Goal: Task Accomplishment & Management: Complete application form

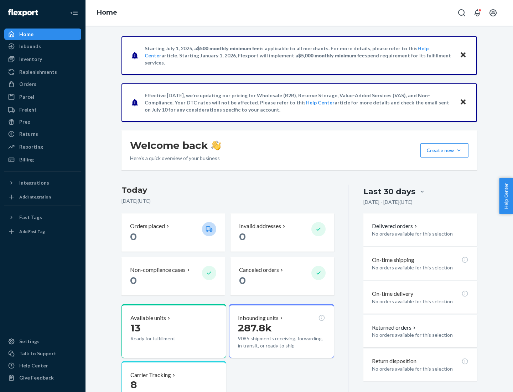
click at [459, 150] on button "Create new Create new inbound Create new order Create new product" at bounding box center [444, 150] width 48 height 14
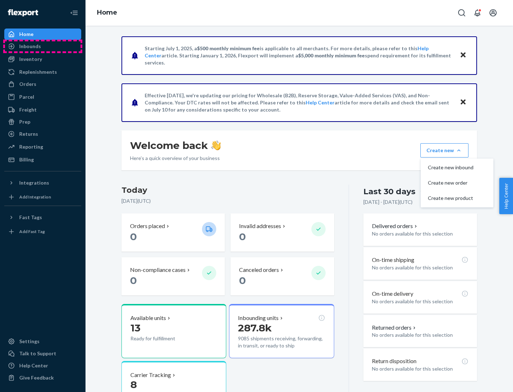
click at [43, 46] on div "Inbounds" at bounding box center [43, 46] width 76 height 10
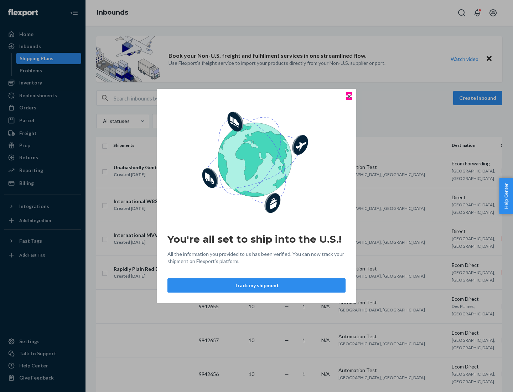
click at [349, 96] on icon "Close" at bounding box center [349, 96] width 3 height 3
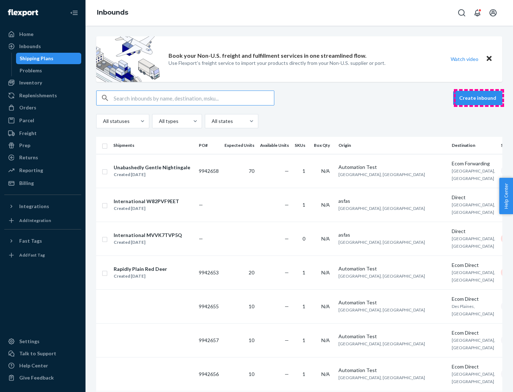
click at [479, 98] on button "Create inbound" at bounding box center [477, 98] width 49 height 14
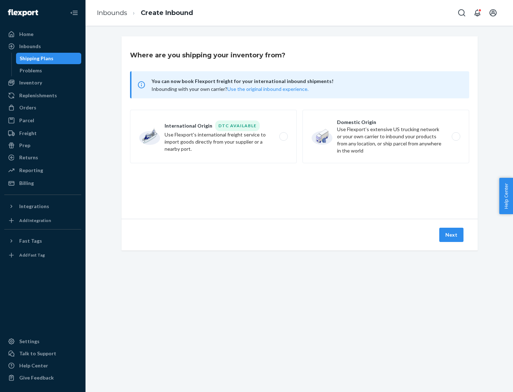
click at [386, 136] on label "Domestic Origin Use Flexport’s extensive US trucking network or your own carrie…" at bounding box center [385, 136] width 167 height 53
click at [456, 136] on input "Domestic Origin Use Flexport’s extensive US trucking network or your own carrie…" at bounding box center [458, 136] width 5 height 5
radio input "true"
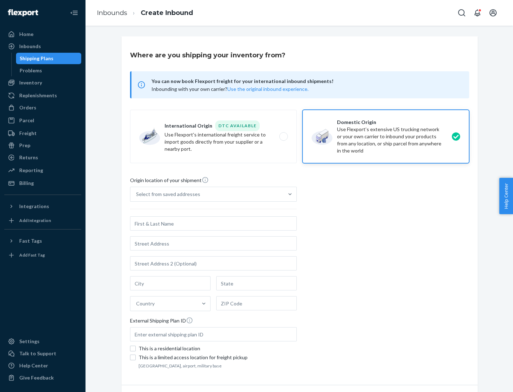
click at [207, 194] on div "Select from saved addresses" at bounding box center [206, 194] width 153 height 14
click at [137, 194] on input "Select from saved addresses" at bounding box center [136, 194] width 1 height 7
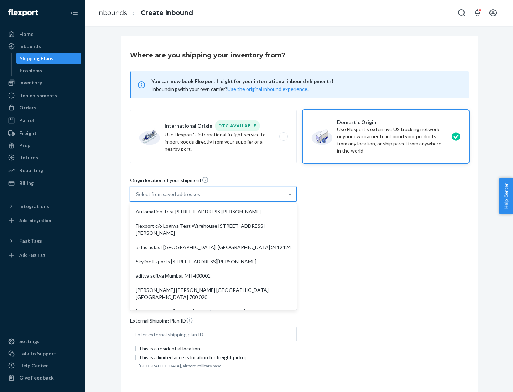
scroll to position [3, 0]
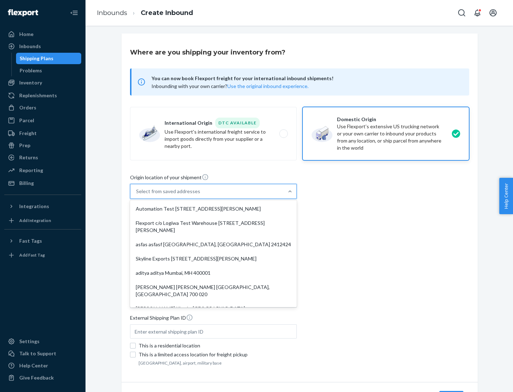
click at [213, 209] on div "Automation Test [STREET_ADDRESS][PERSON_NAME]" at bounding box center [213, 209] width 164 height 14
click at [137, 195] on input "option Automation Test [STREET_ADDRESS][PERSON_NAME]. 9 results available. Use …" at bounding box center [136, 191] width 1 height 7
type input "Automation Test"
type input "9th Floor"
type input "[GEOGRAPHIC_DATA]"
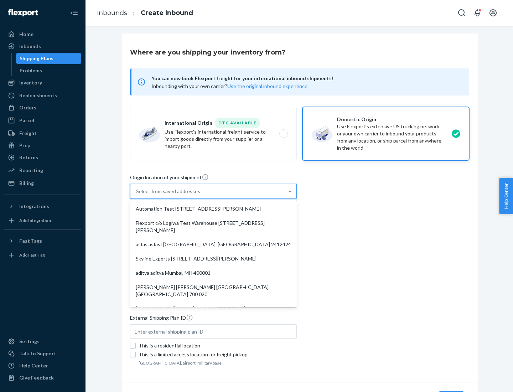
type input "CA"
type input "94104"
type input "[STREET_ADDRESS][PERSON_NAME]"
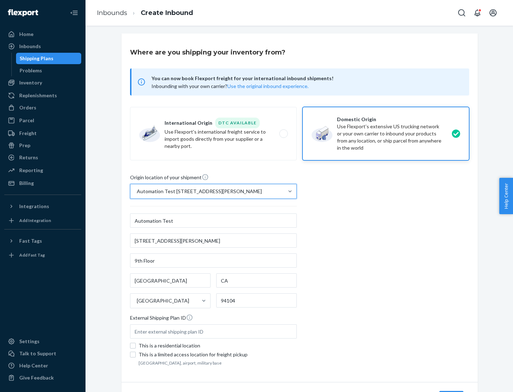
scroll to position [42, 0]
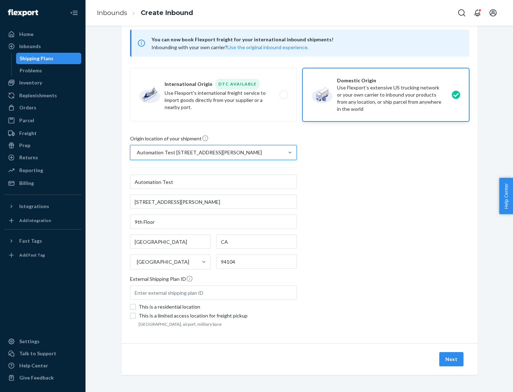
click at [452, 359] on button "Next" at bounding box center [451, 359] width 24 height 14
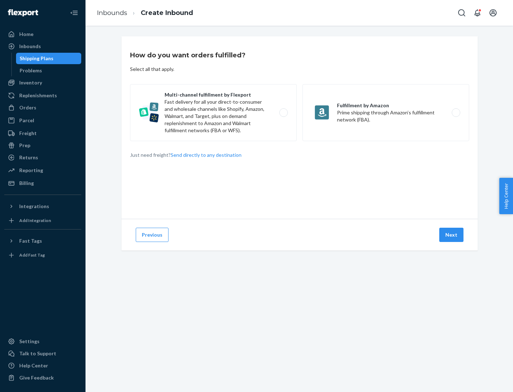
click at [213, 113] on label "Multi-channel fulfillment by Flexport Fast delivery for all your direct-to-cons…" at bounding box center [213, 112] width 167 height 57
click at [283, 113] on input "Multi-channel fulfillment by Flexport Fast delivery for all your direct-to-cons…" at bounding box center [285, 112] width 5 height 5
radio input "true"
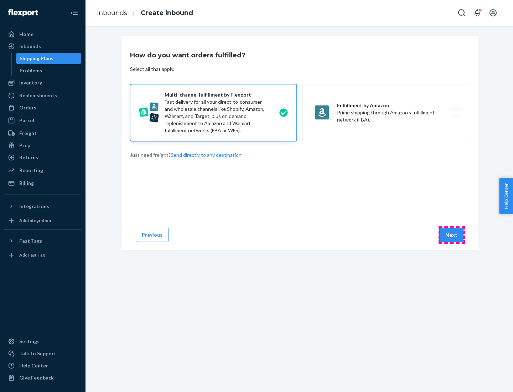
click at [452, 235] on button "Next" at bounding box center [451, 235] width 24 height 14
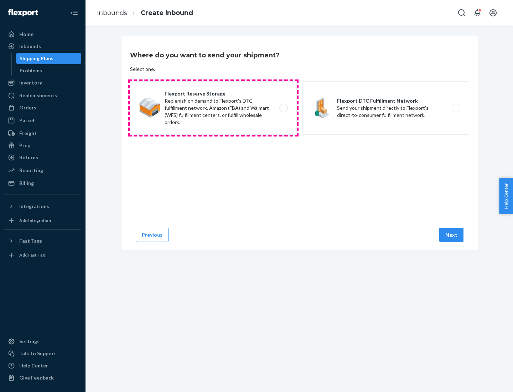
click at [213, 108] on label "Flexport Reserve Storage Replenish on demand to Flexport's DTC fulfillment netw…" at bounding box center [213, 107] width 167 height 53
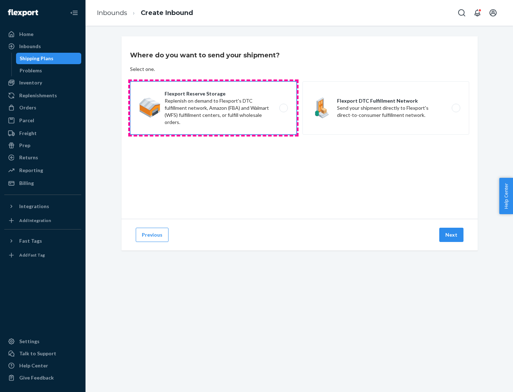
click at [283, 108] on input "Flexport Reserve Storage Replenish on demand to Flexport's DTC fulfillment netw…" at bounding box center [285, 108] width 5 height 5
radio input "true"
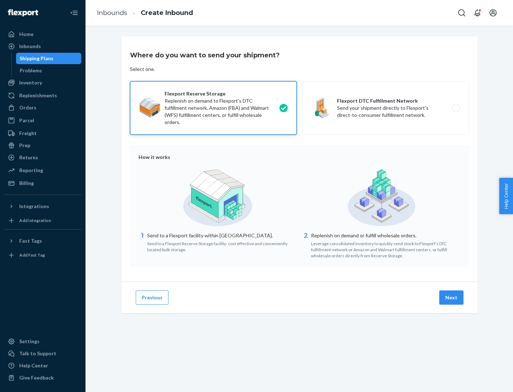
click at [452, 297] on button "Next" at bounding box center [451, 297] width 24 height 14
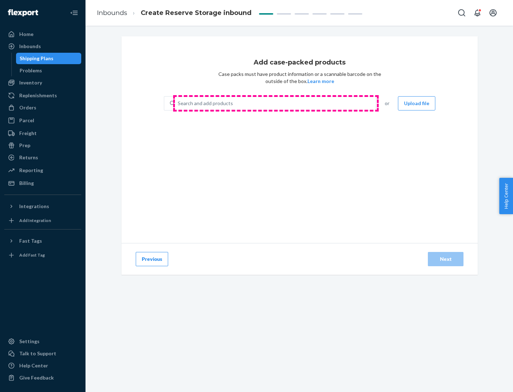
click at [276, 103] on div "Search and add products" at bounding box center [275, 103] width 201 height 13
click at [178, 103] on input "Search and add products" at bounding box center [178, 103] width 1 height 7
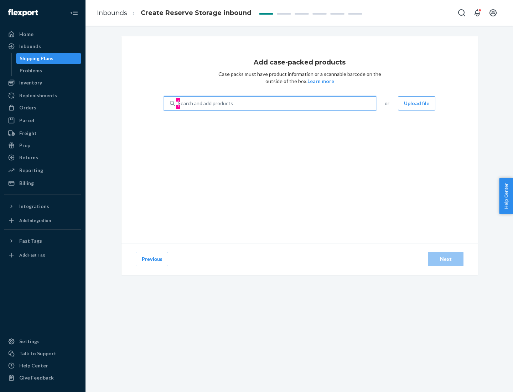
type input "test-syn"
click at [268, 120] on div "test - syn - test" at bounding box center [267, 120] width 195 height 7
click at [196, 107] on input "test-syn" at bounding box center [187, 103] width 19 height 7
type input "1"
click at [446, 259] on div "Next" at bounding box center [446, 258] width 24 height 7
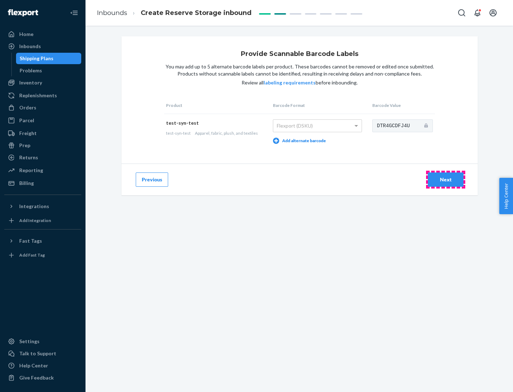
click at [446, 179] on div "Next" at bounding box center [446, 179] width 24 height 7
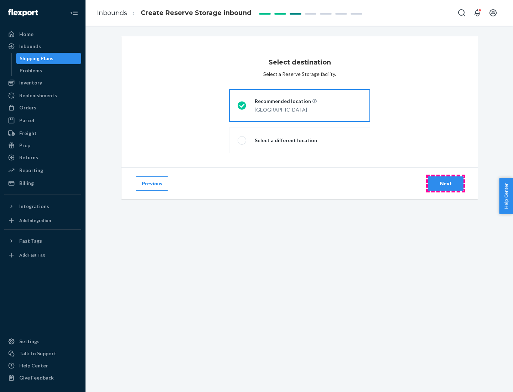
click at [446, 183] on div "Next" at bounding box center [446, 183] width 24 height 7
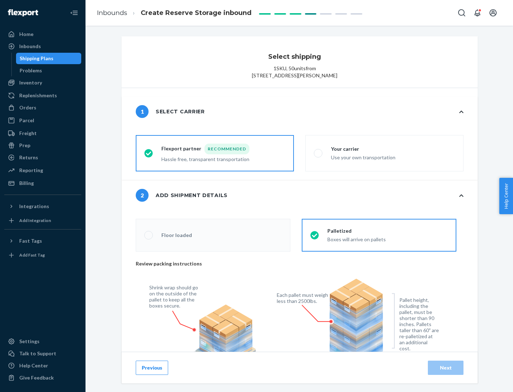
radio input "false"
type input "1"
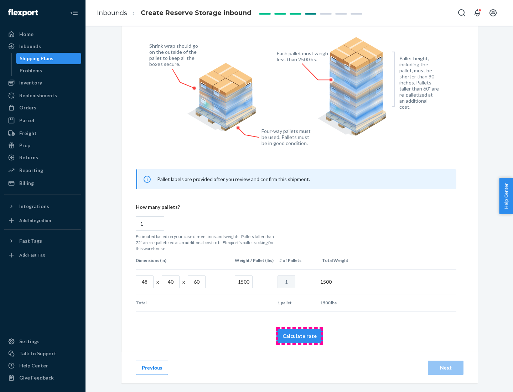
click at [300, 336] on button "Calculate rate" at bounding box center [299, 336] width 46 height 14
radio input "false"
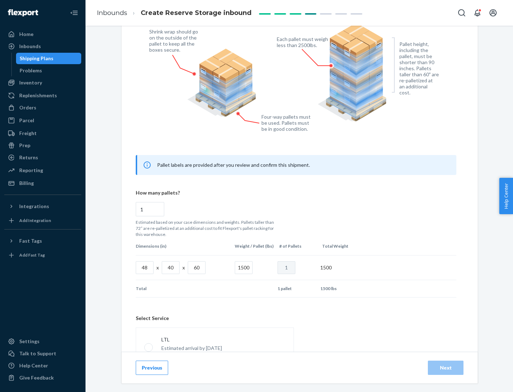
scroll to position [315, 0]
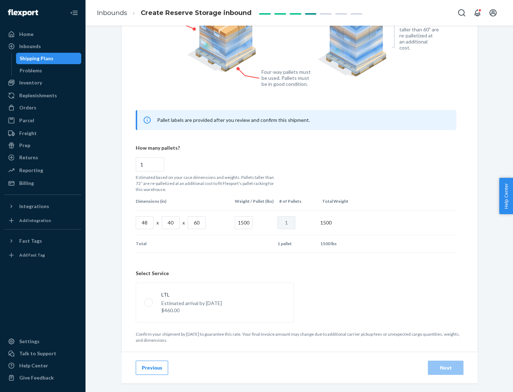
click at [214, 302] on p "Estimated arrival by [DATE]" at bounding box center [191, 303] width 61 height 7
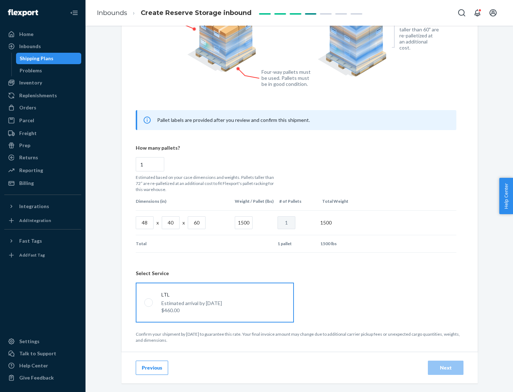
click at [149, 302] on input "LTL Estimated arrival by [DATE] $460.00" at bounding box center [146, 302] width 5 height 5
radio input "true"
radio input "false"
click at [446, 367] on div "Next" at bounding box center [446, 367] width 24 height 7
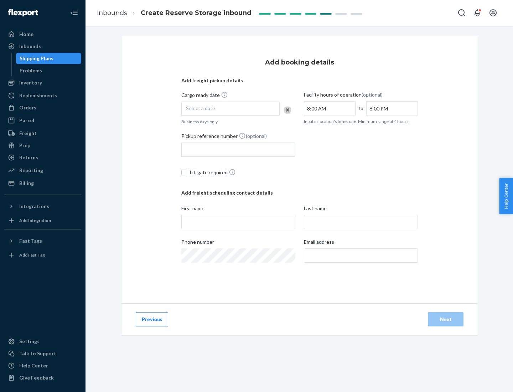
click at [230, 109] on div "Select a date" at bounding box center [230, 109] width 98 height 14
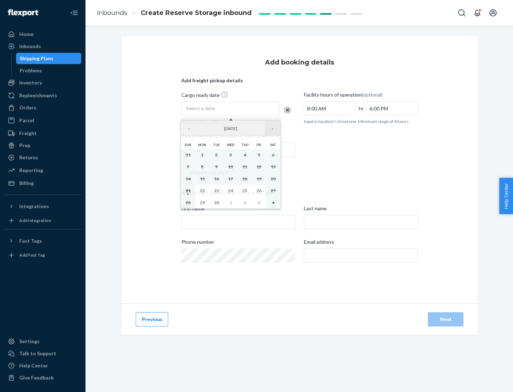
click at [273, 129] on button "›" at bounding box center [273, 129] width 16 height 16
click at [245, 190] on abbr "23" at bounding box center [244, 190] width 5 height 5
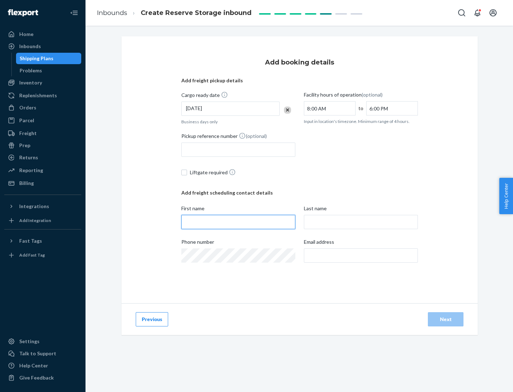
click at [238, 222] on input "First name" at bounding box center [238, 222] width 114 height 14
type input "[PERSON_NAME]"
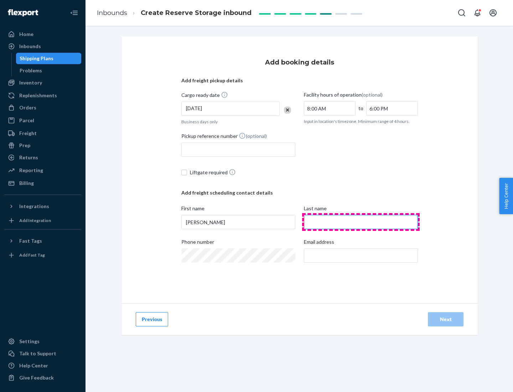
click at [361, 222] on input "Last name" at bounding box center [361, 222] width 114 height 14
type input "Doe"
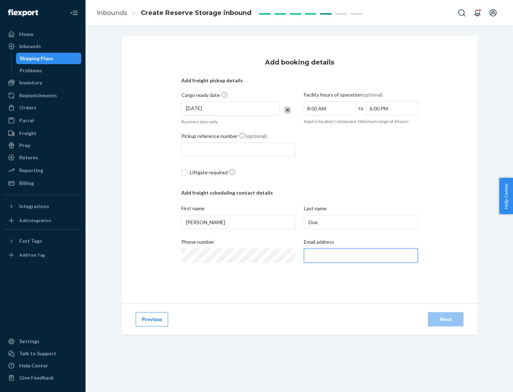
click at [361, 255] on input "Email address" at bounding box center [361, 255] width 114 height 14
type input "[EMAIL_ADDRESS][DOMAIN_NAME]"
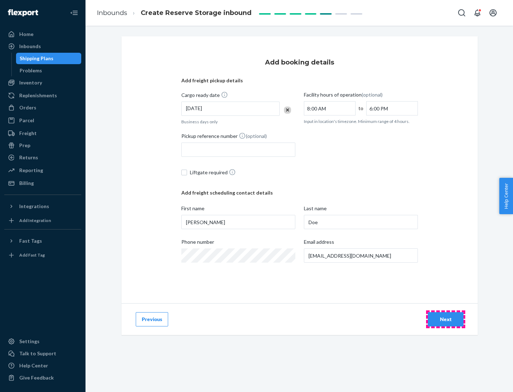
click at [446, 319] on div "Next" at bounding box center [446, 319] width 24 height 7
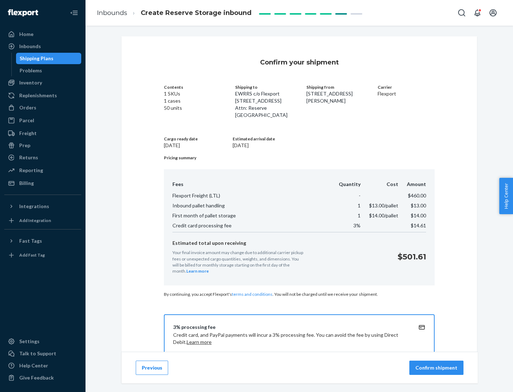
scroll to position [103, 0]
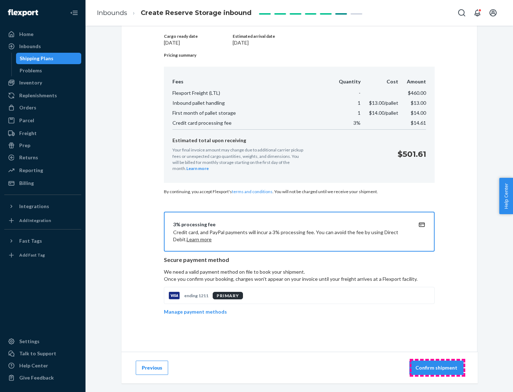
click at [437, 368] on p "Confirm shipment" at bounding box center [436, 367] width 42 height 7
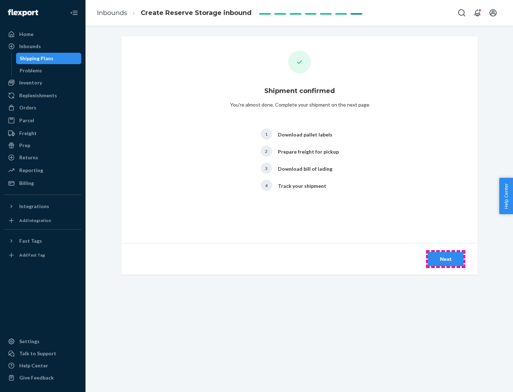
click at [446, 259] on div "Next" at bounding box center [446, 258] width 24 height 7
